Goal: Task Accomplishment & Management: Use online tool/utility

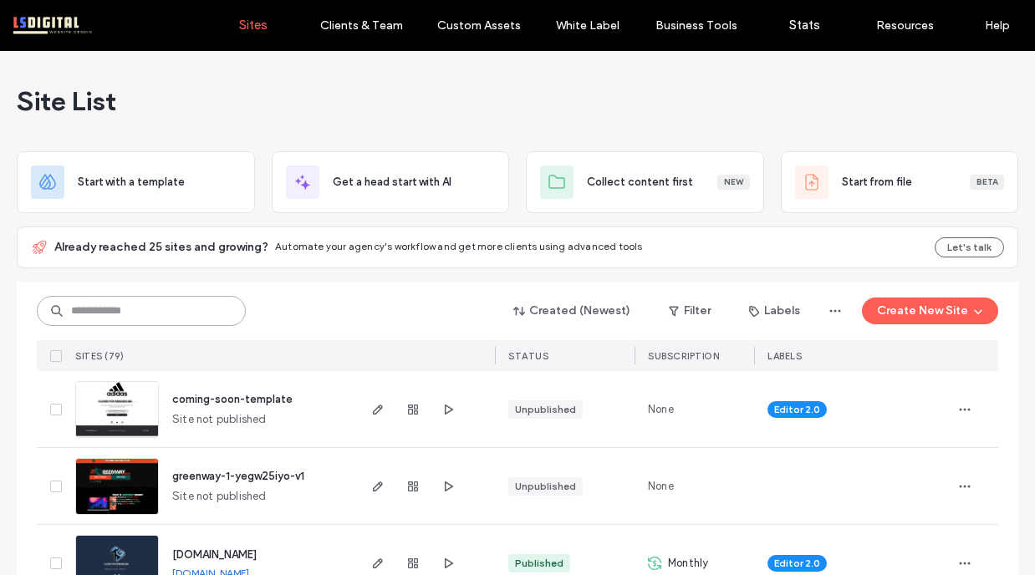
click at [133, 316] on input at bounding box center [141, 311] width 209 height 30
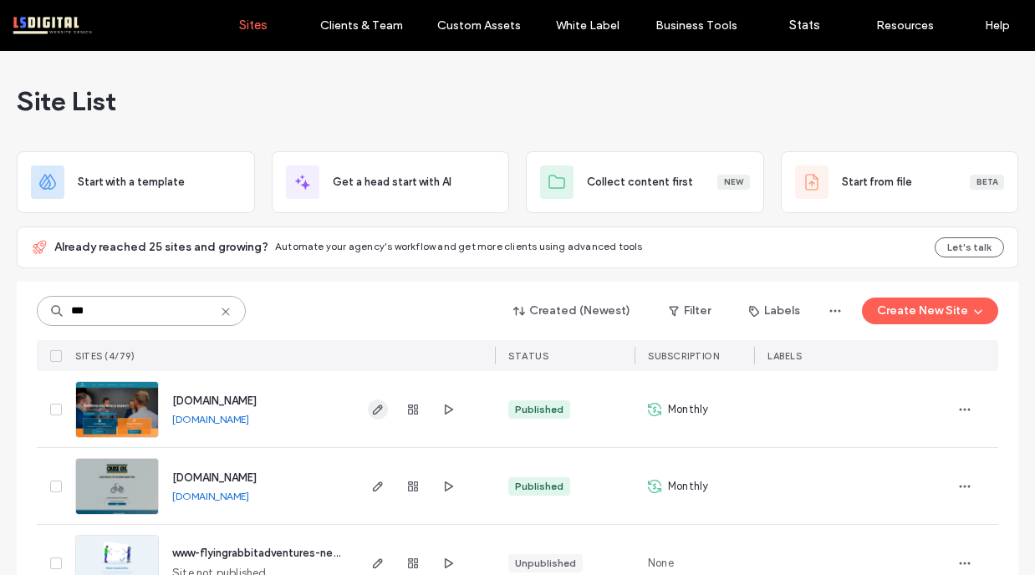
type input "***"
click at [368, 406] on span "button" at bounding box center [378, 410] width 20 height 20
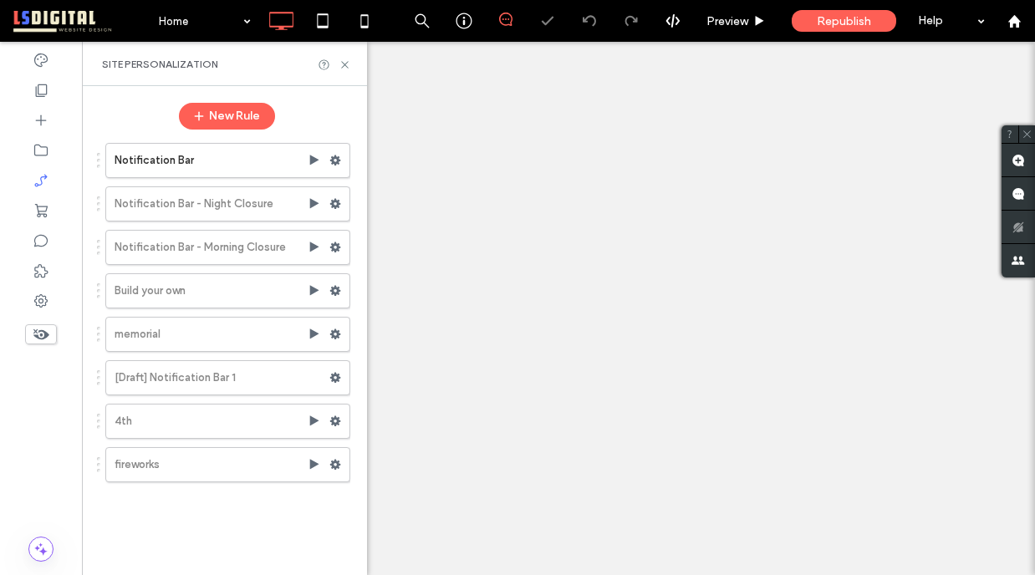
click at [822, 22] on span "Republish" at bounding box center [844, 21] width 54 height 14
